Goal: Transaction & Acquisition: Purchase product/service

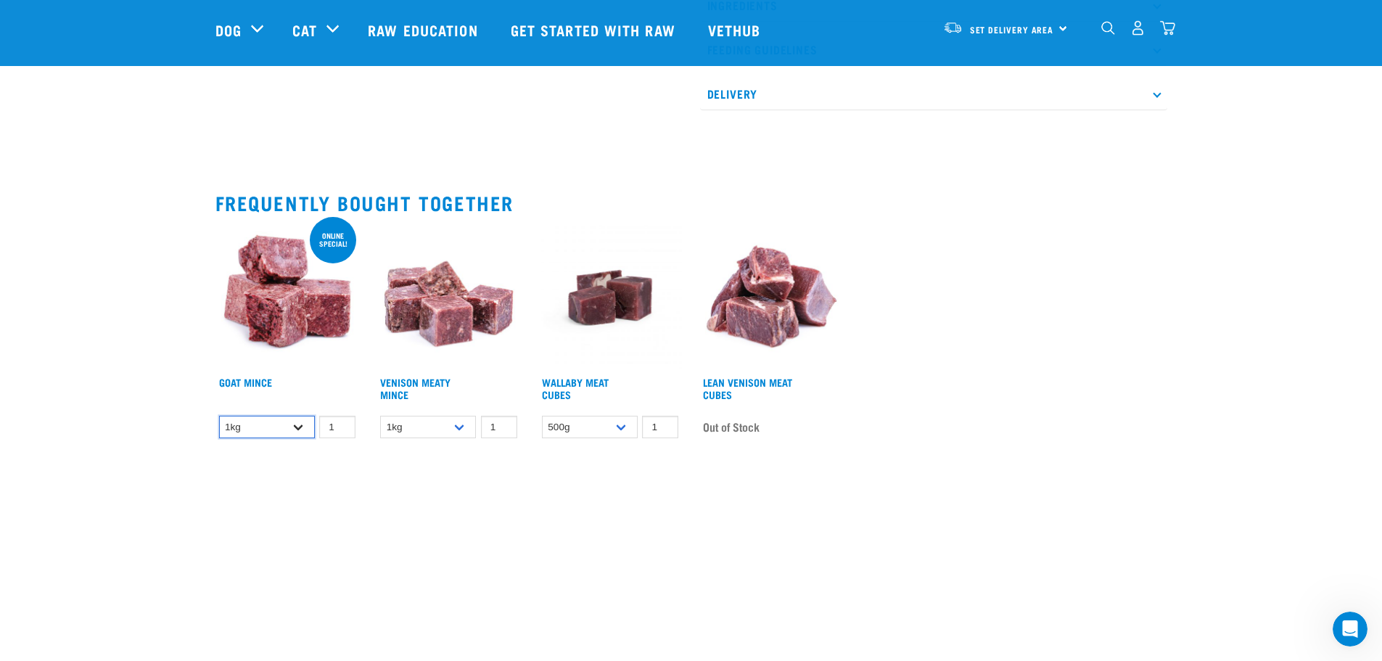
click at [292, 424] on select "1kg 3kg" at bounding box center [267, 427] width 96 height 22
click at [326, 253] on div "Goat Mince $14.30 $45.90 1 0 100 0 100" at bounding box center [288, 336] width 162 height 239
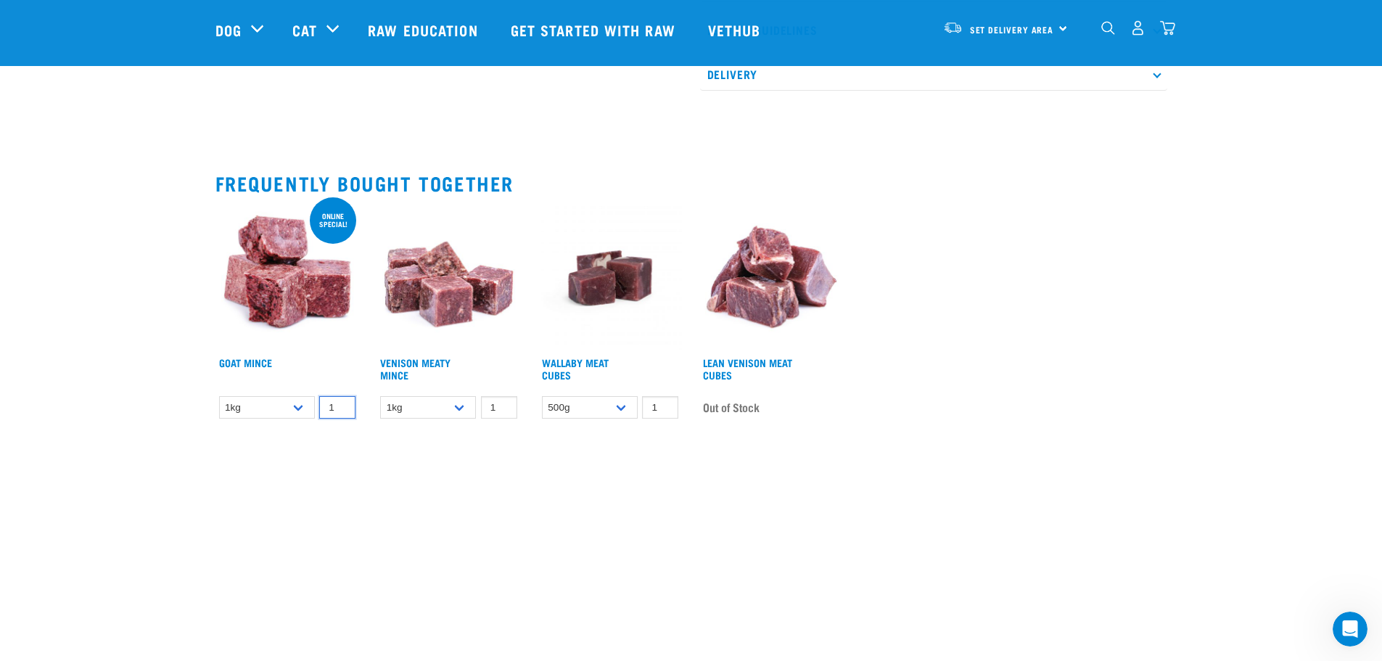
scroll to position [798, 0]
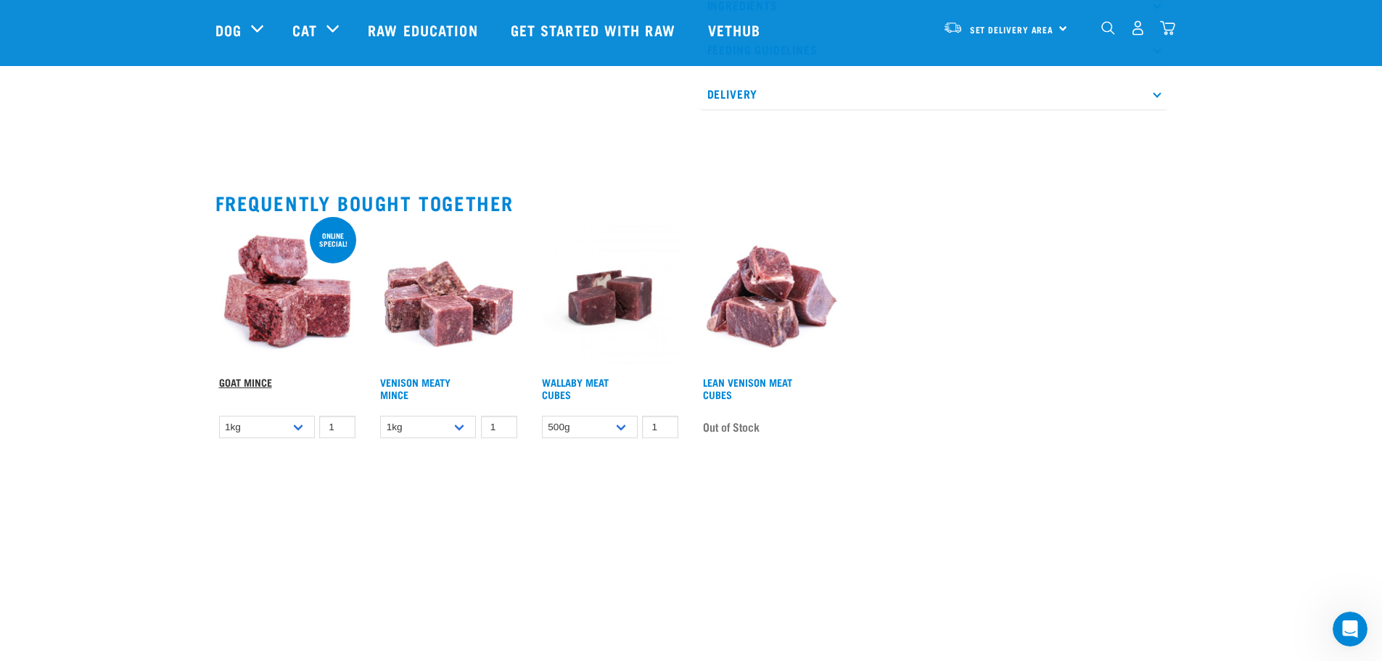
click at [246, 382] on link "Goat Mince" at bounding box center [245, 381] width 53 height 5
